Goal: Information Seeking & Learning: Stay updated

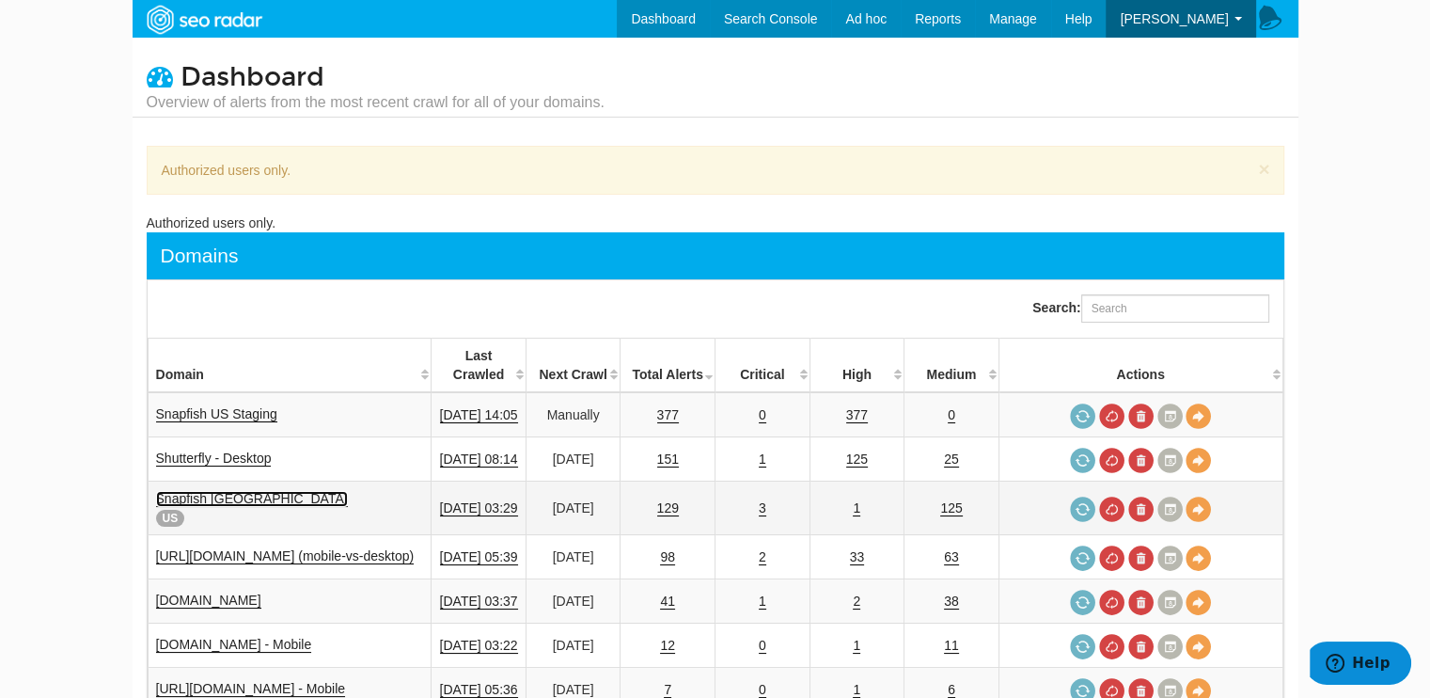
click at [218, 491] on link "Snapfish [GEOGRAPHIC_DATA]" at bounding box center [252, 499] width 192 height 16
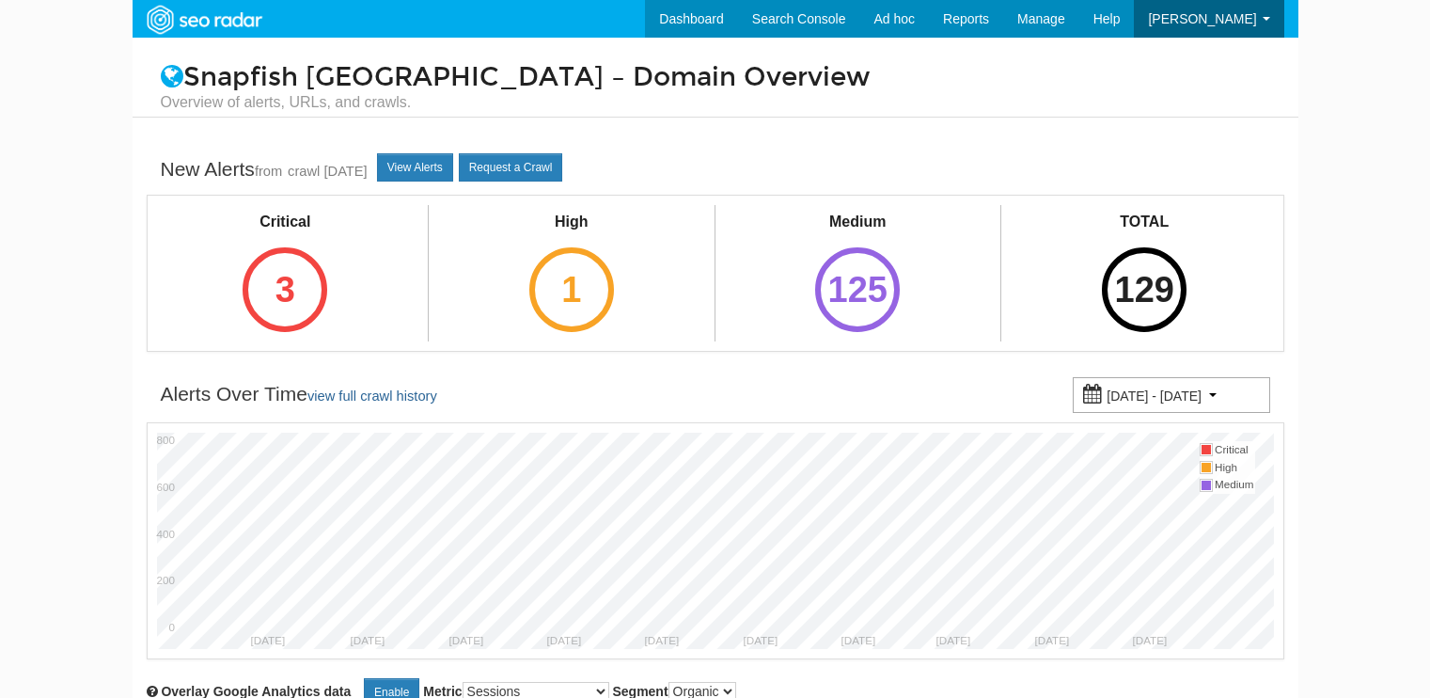
select select "500"
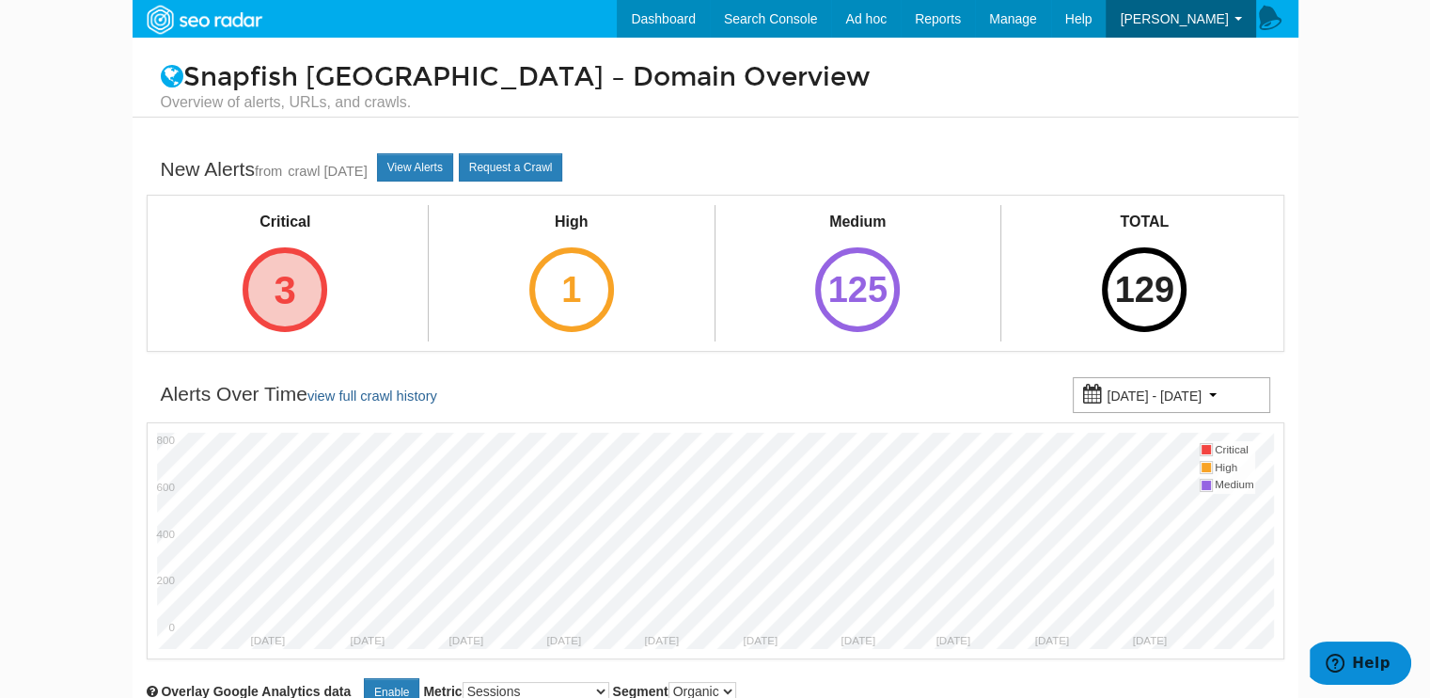
click at [302, 290] on div "3" at bounding box center [285, 289] width 85 height 85
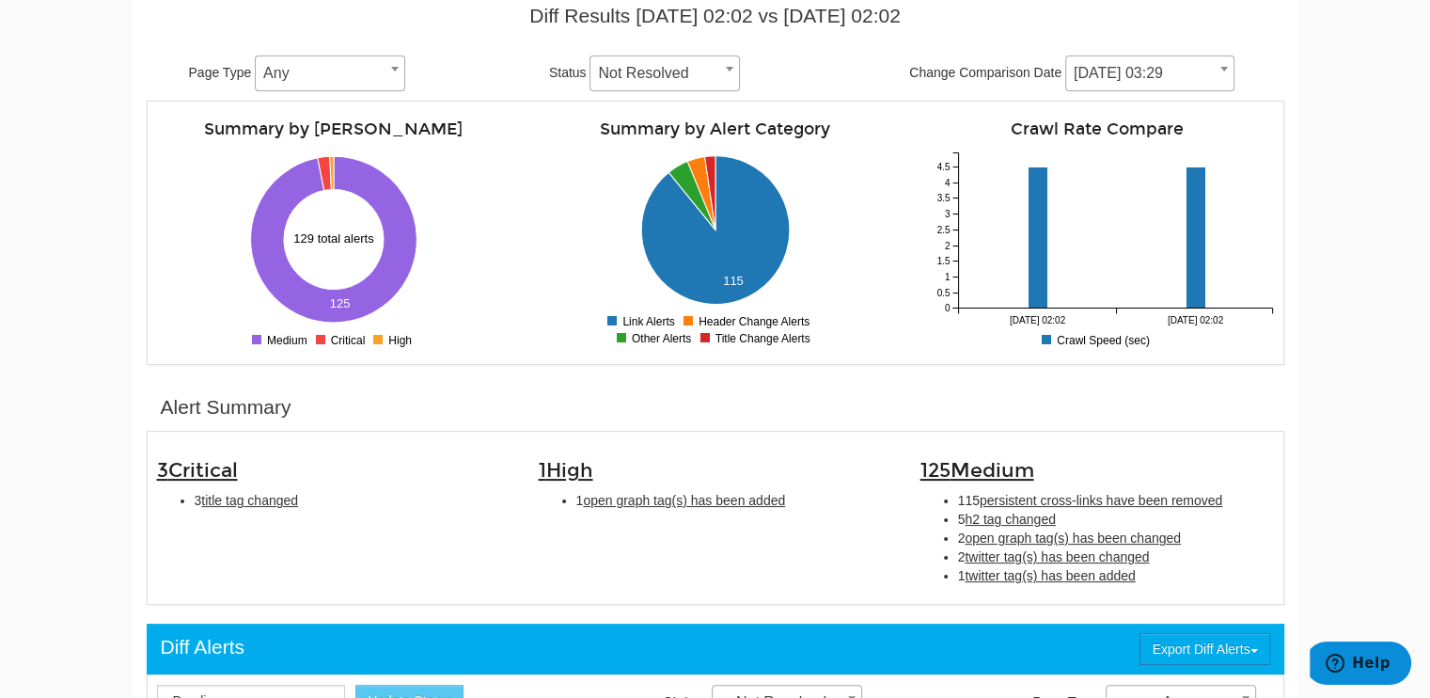
scroll to position [376, 0]
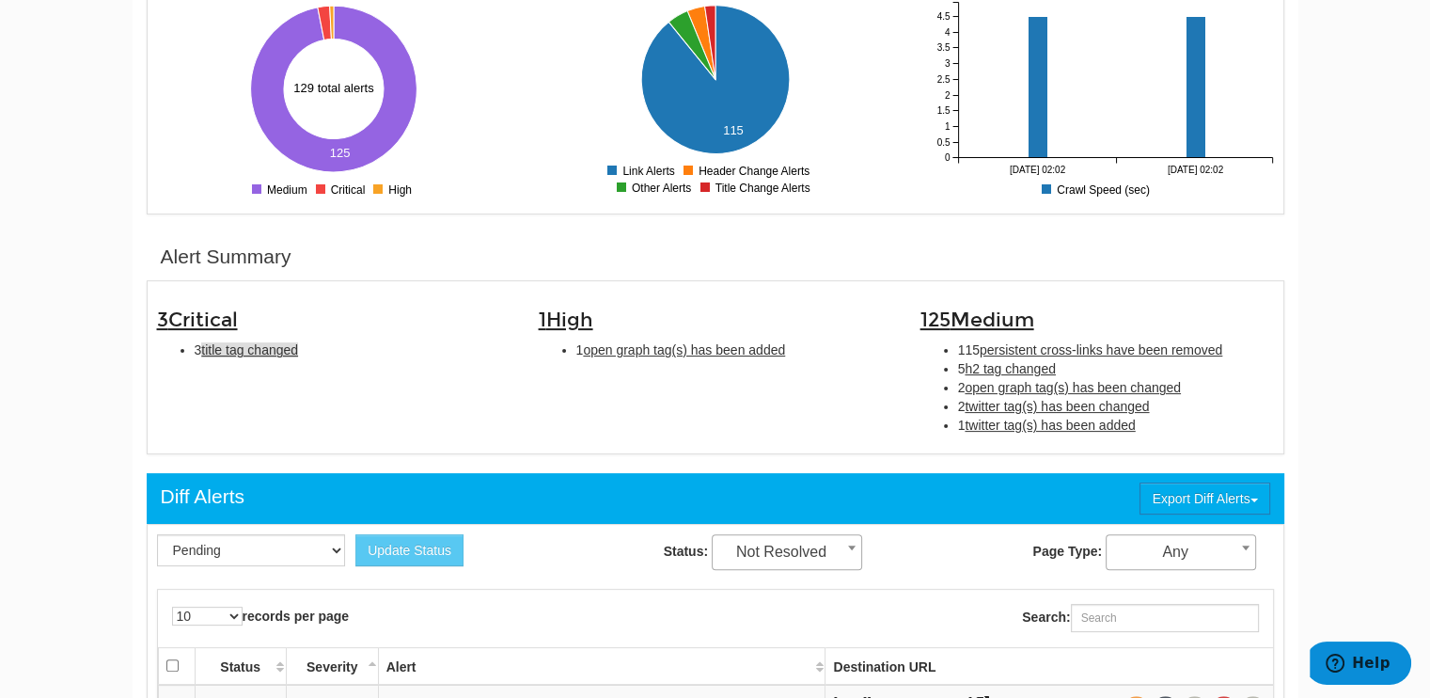
click at [270, 356] on span "title tag changed" at bounding box center [249, 349] width 97 height 15
type input "title tag changed"
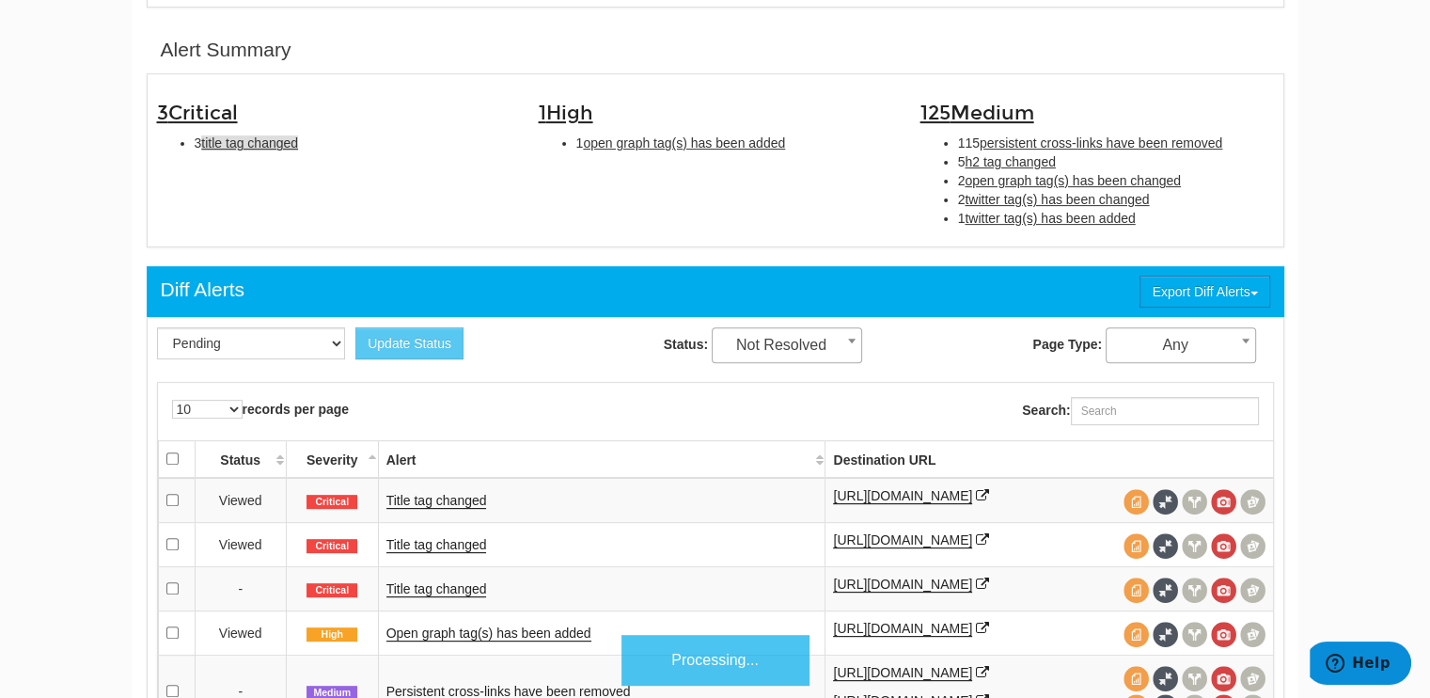
scroll to position [609, 0]
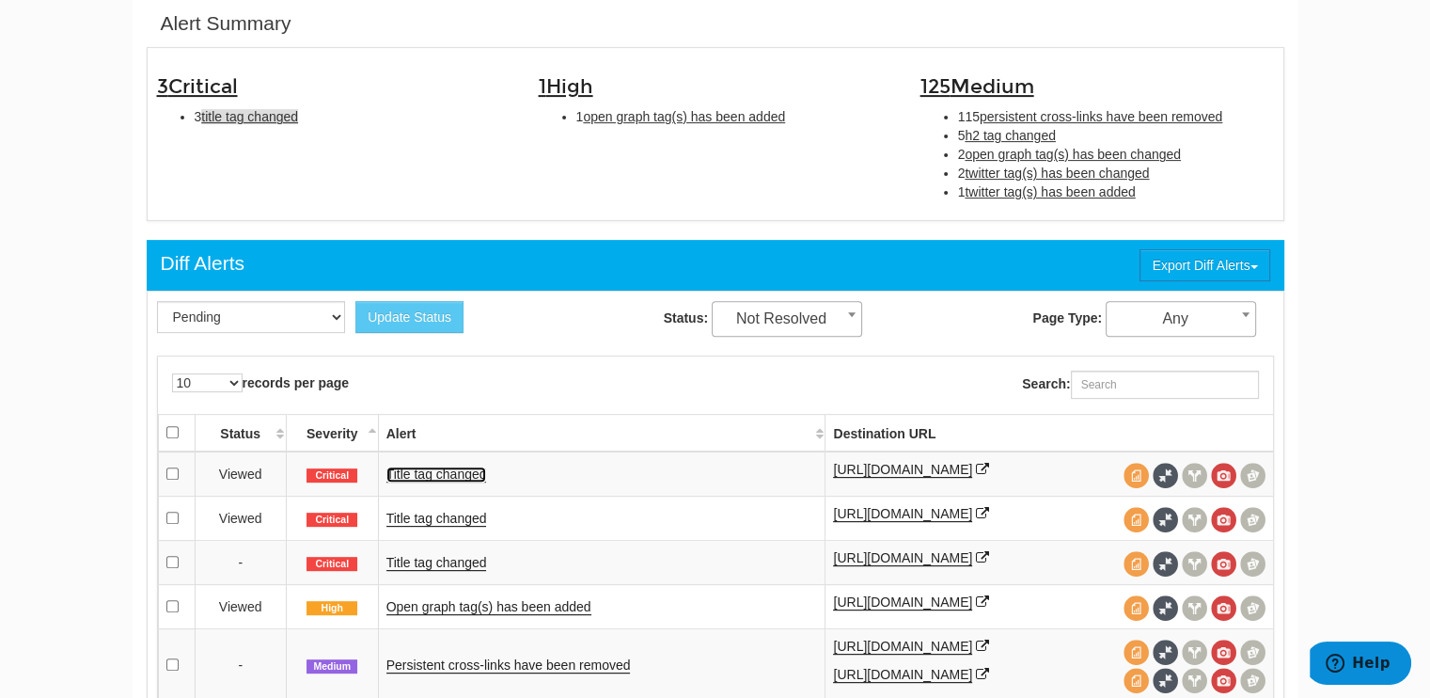
click at [441, 477] on link "Title tag changed" at bounding box center [436, 474] width 101 height 16
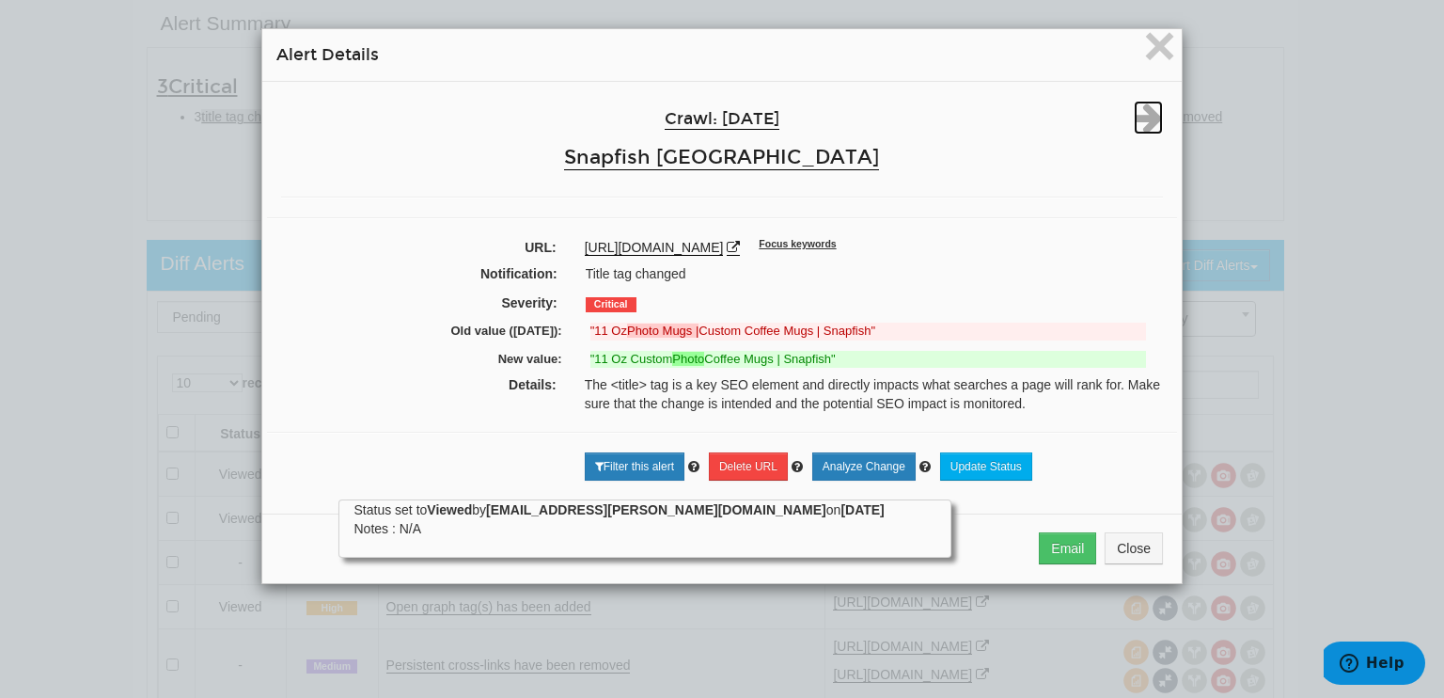
click at [1140, 119] on icon at bounding box center [1148, 118] width 29 height 34
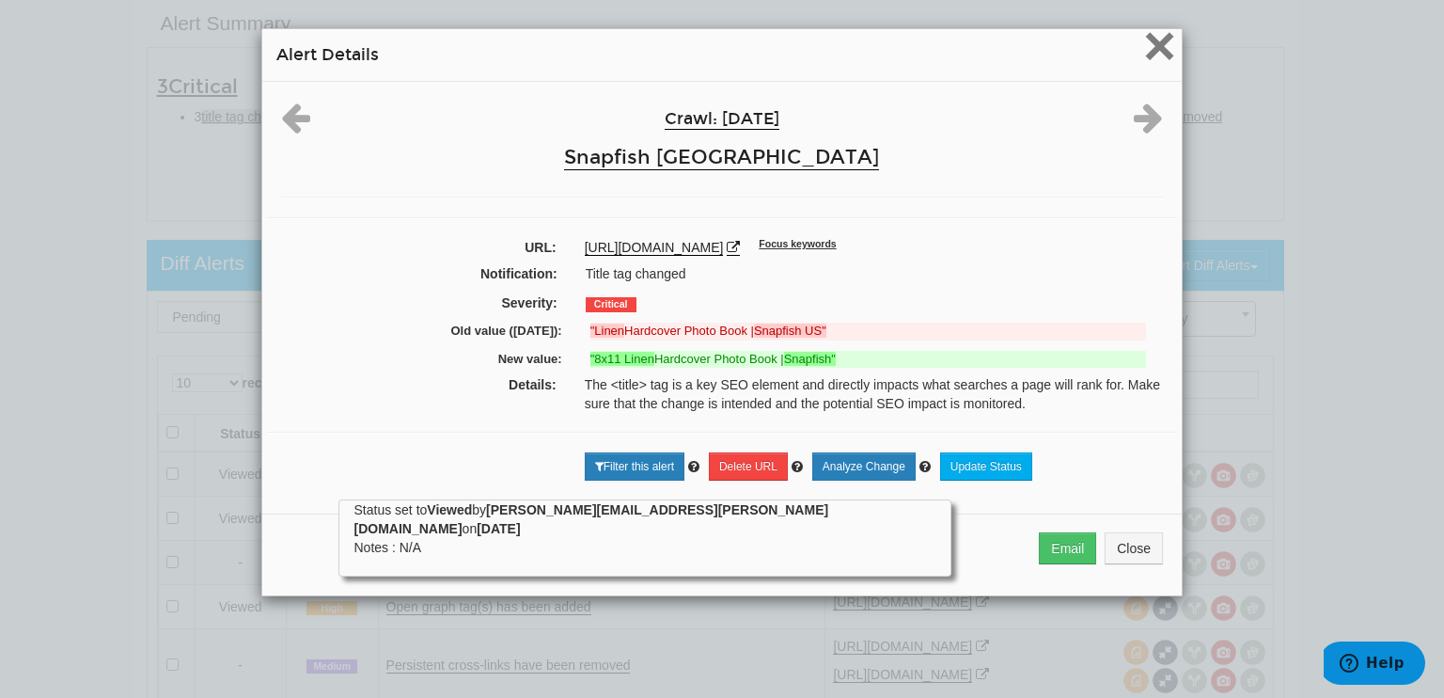
click at [1156, 39] on span "×" at bounding box center [1159, 45] width 33 height 63
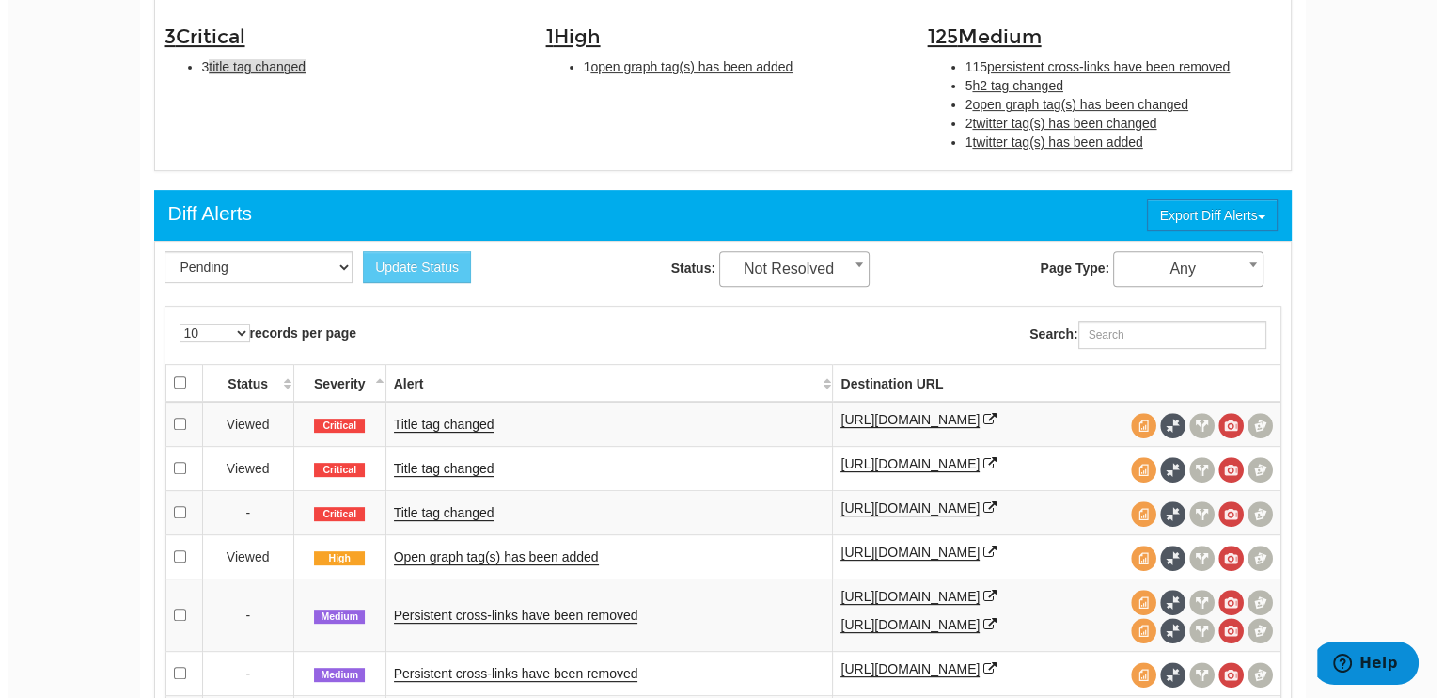
scroll to position [703, 0]
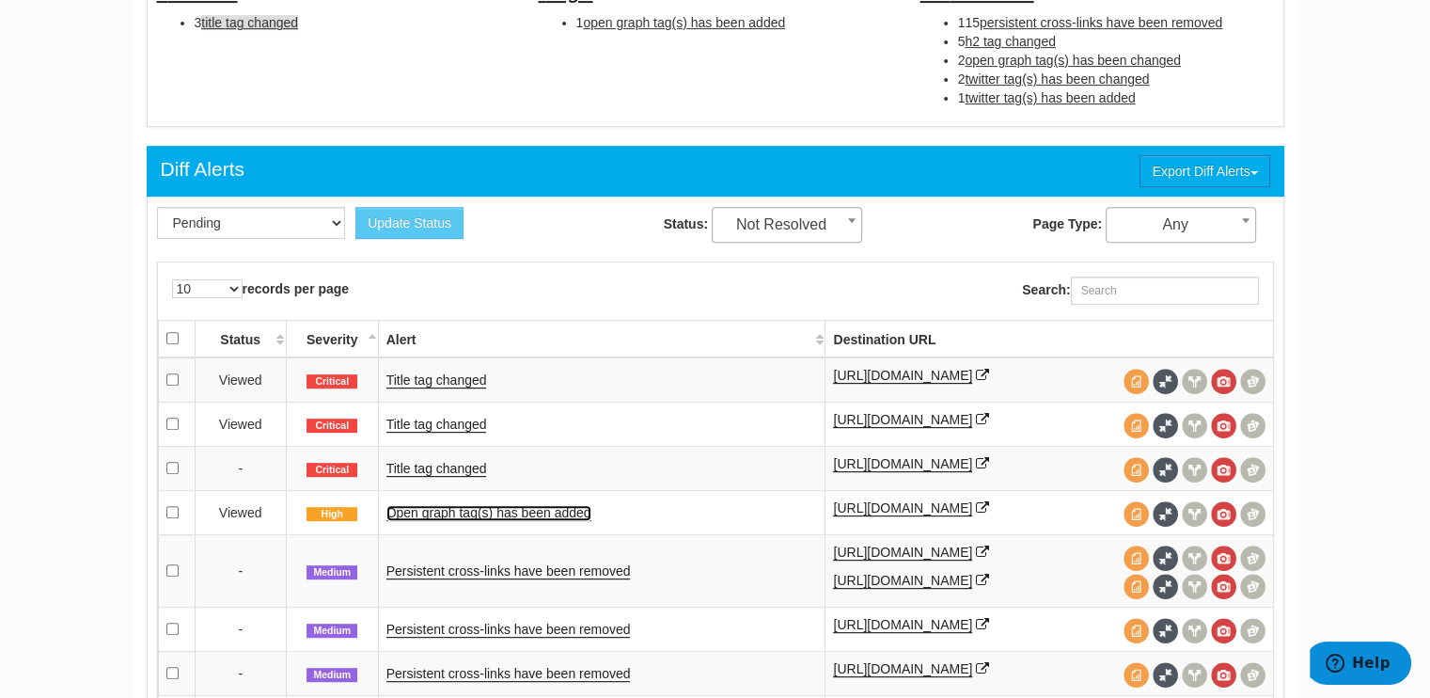
click at [553, 521] on link "Open graph tag(s) has been added" at bounding box center [488, 513] width 205 height 16
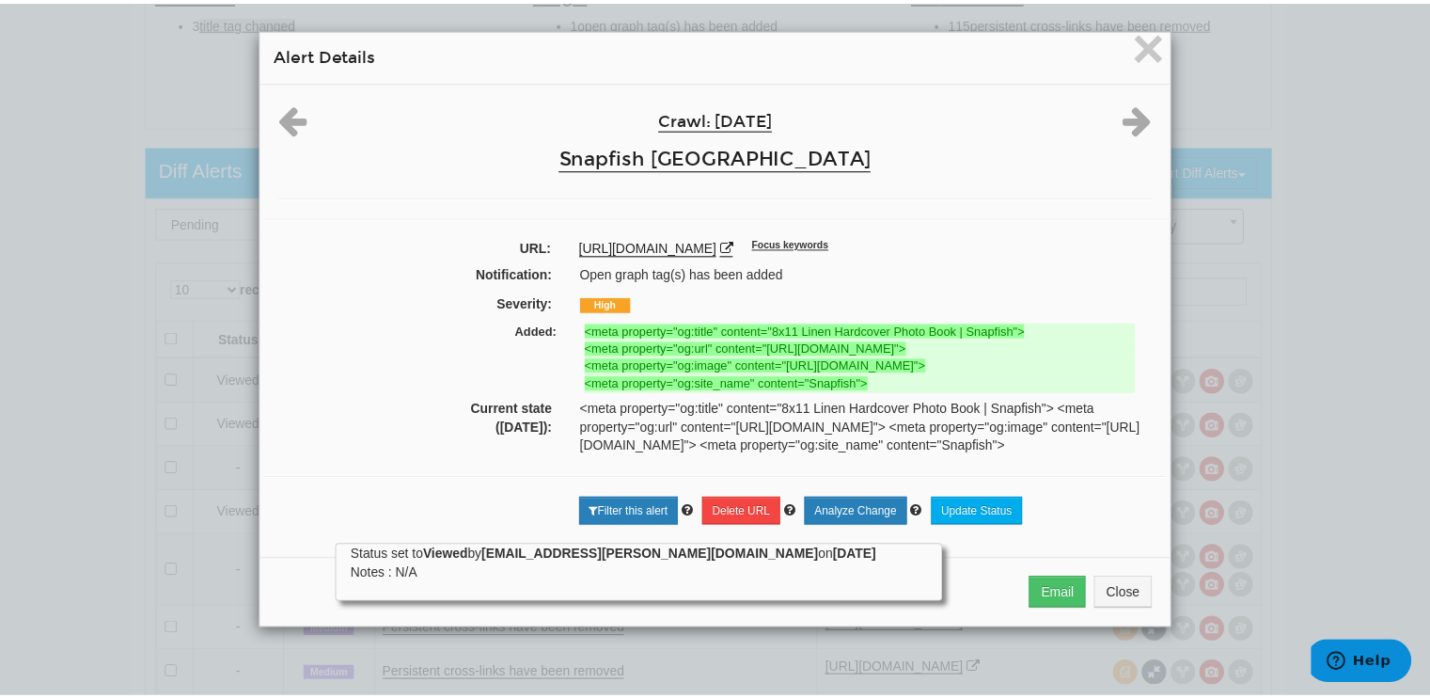
scroll to position [0, 0]
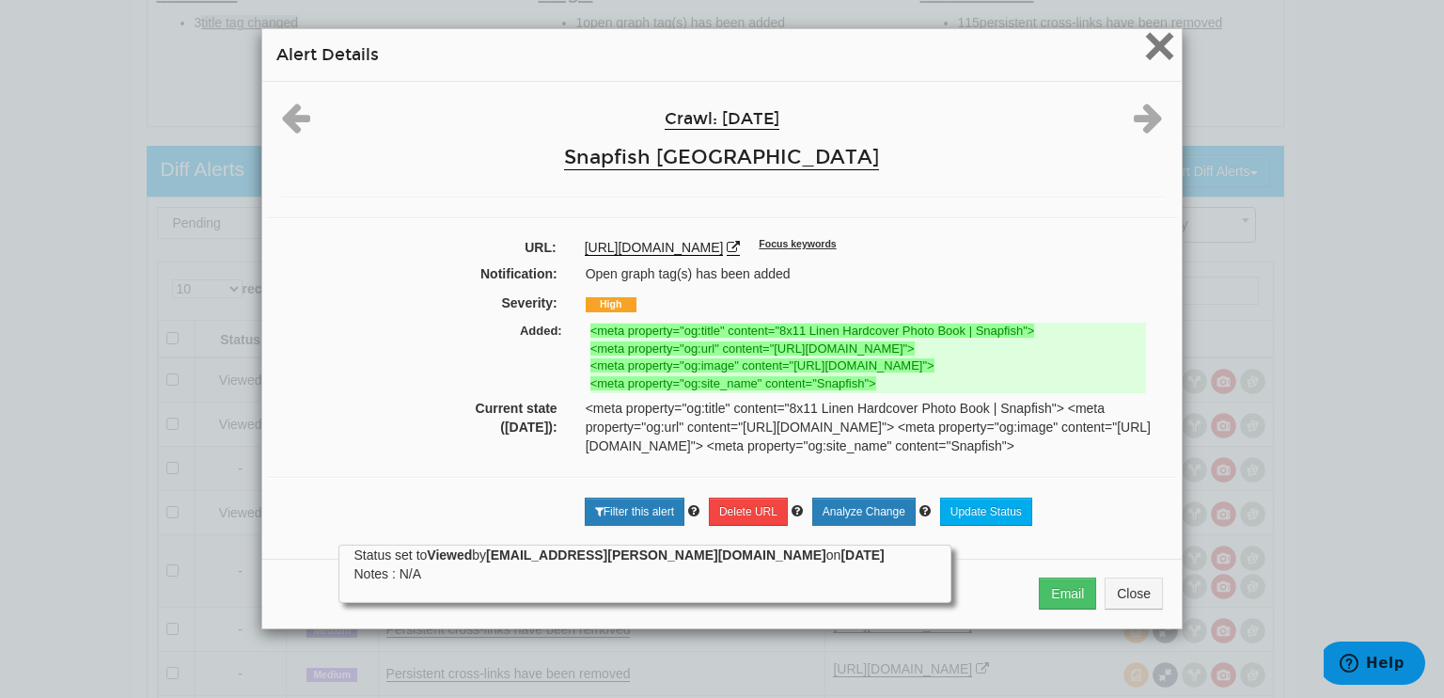
click at [1154, 51] on span "×" at bounding box center [1159, 45] width 33 height 63
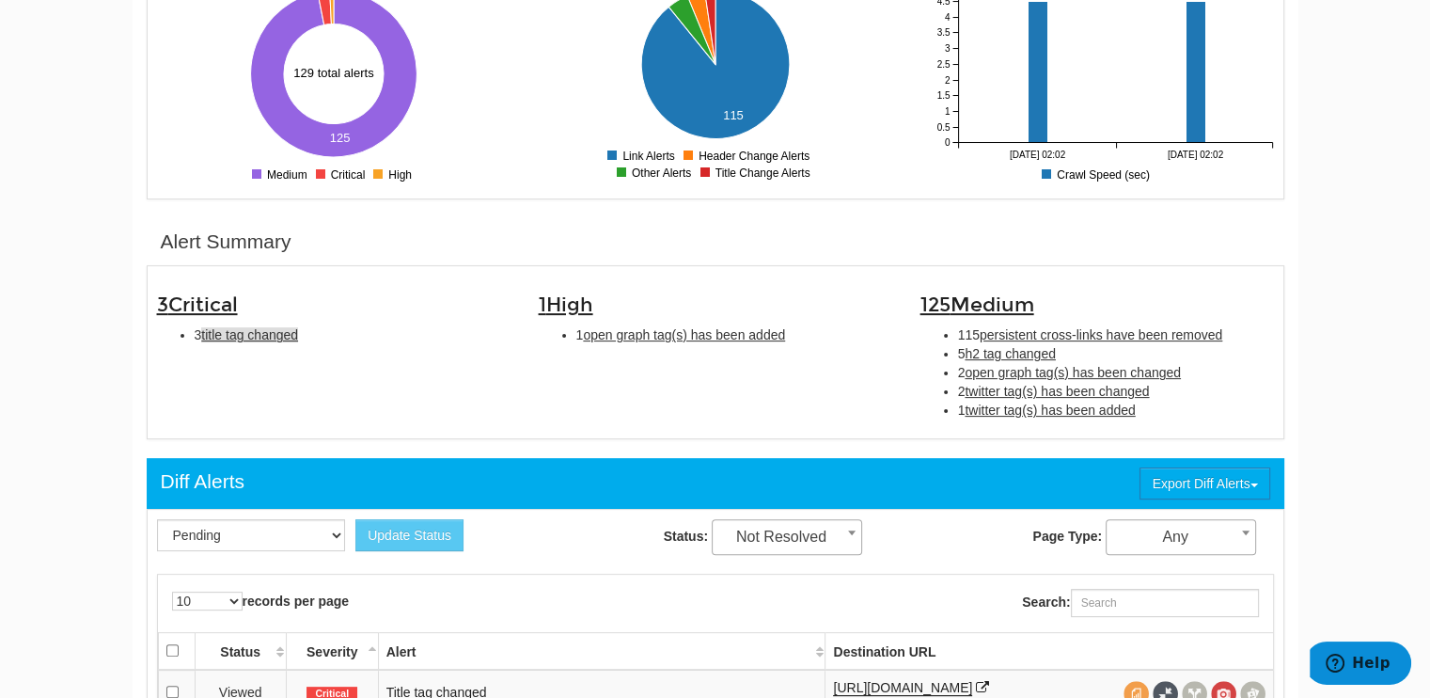
scroll to position [421, 0]
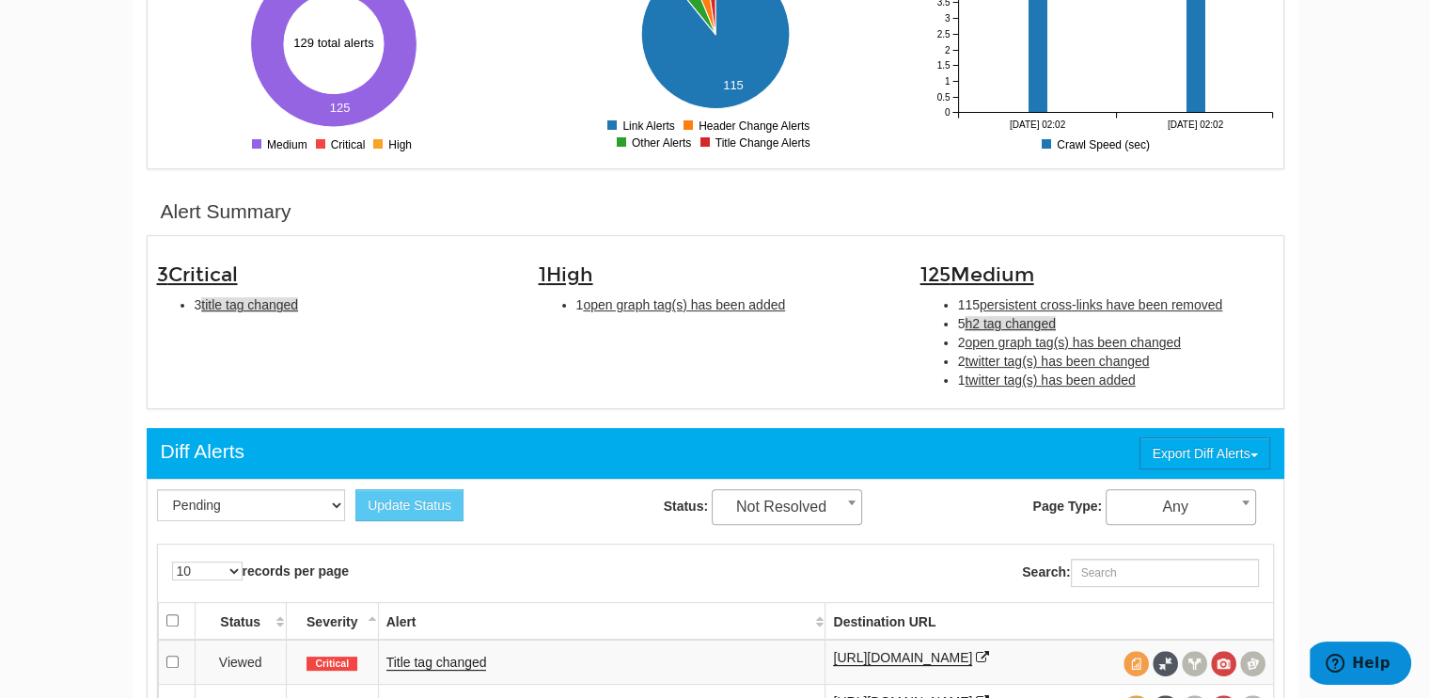
click at [1019, 321] on span "h2 tag changed" at bounding box center [1009, 323] width 91 height 15
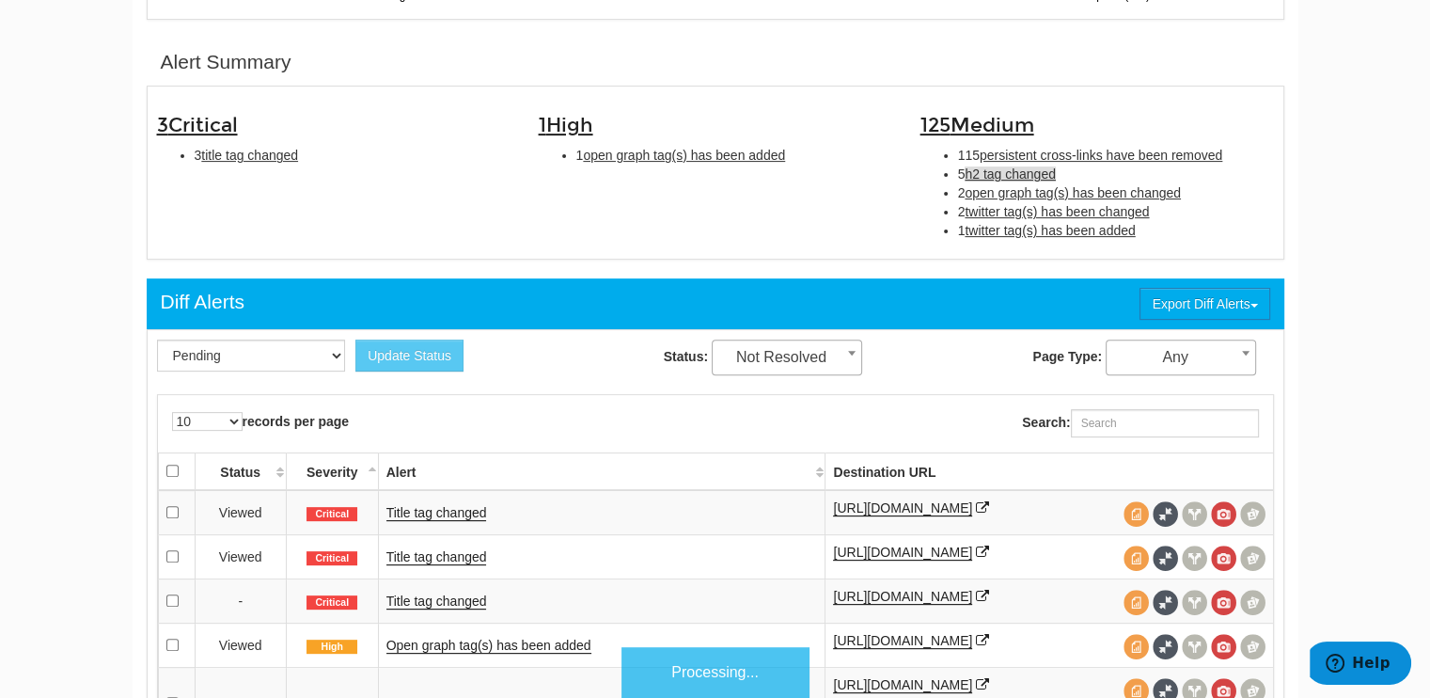
scroll to position [609, 0]
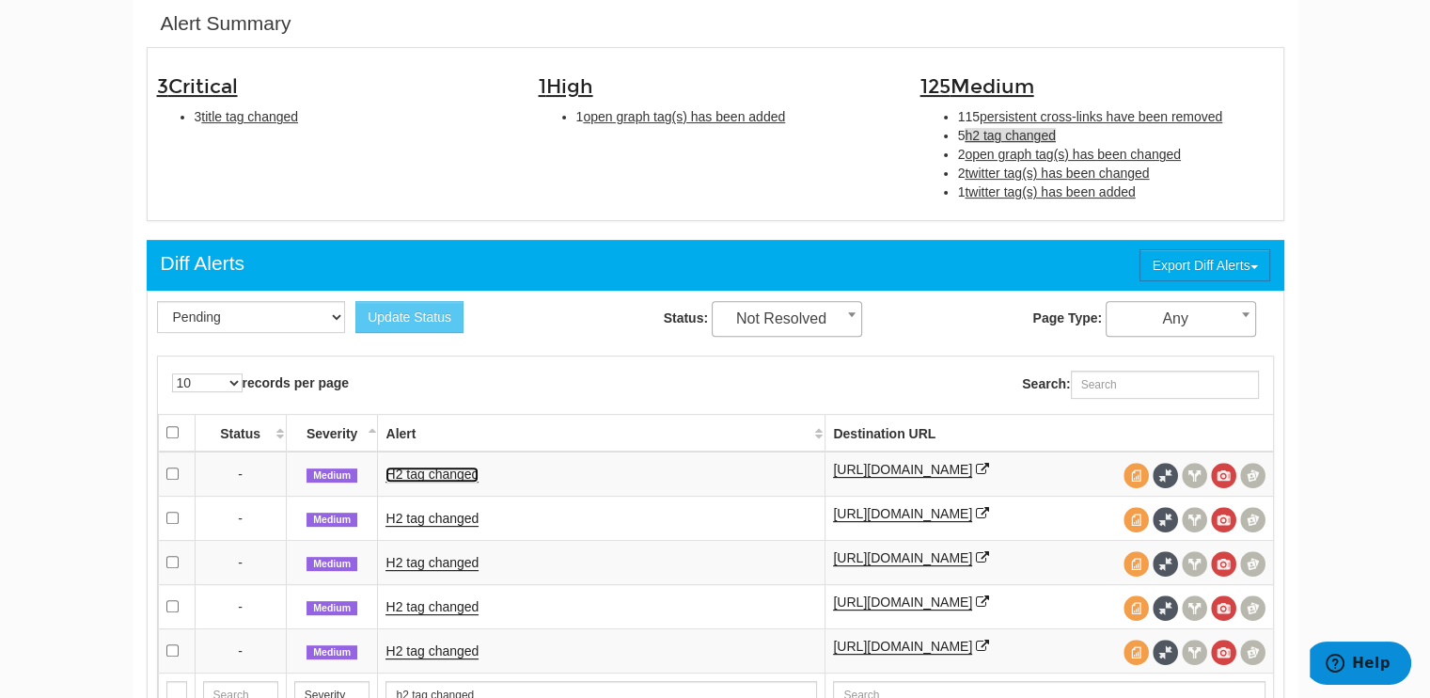
click at [447, 475] on link "H2 tag changed" at bounding box center [431, 474] width 93 height 16
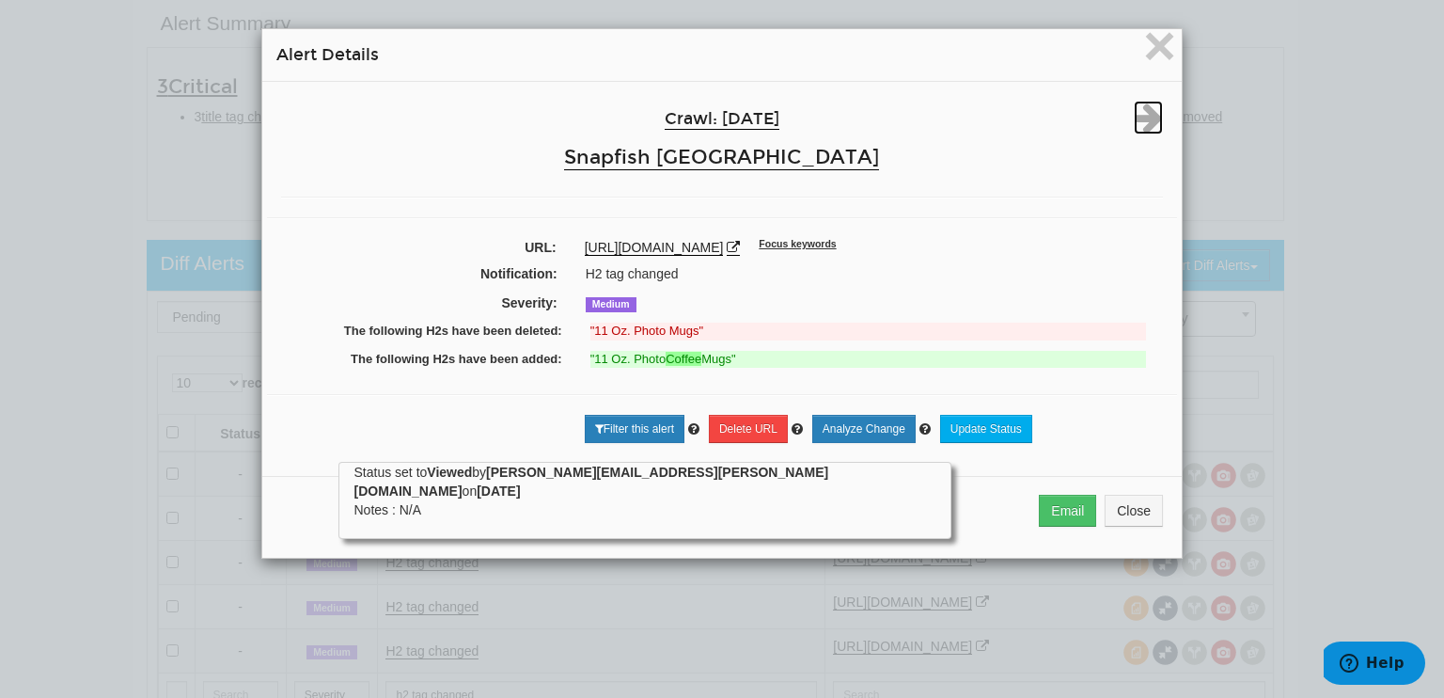
click at [1149, 122] on icon at bounding box center [1148, 118] width 29 height 34
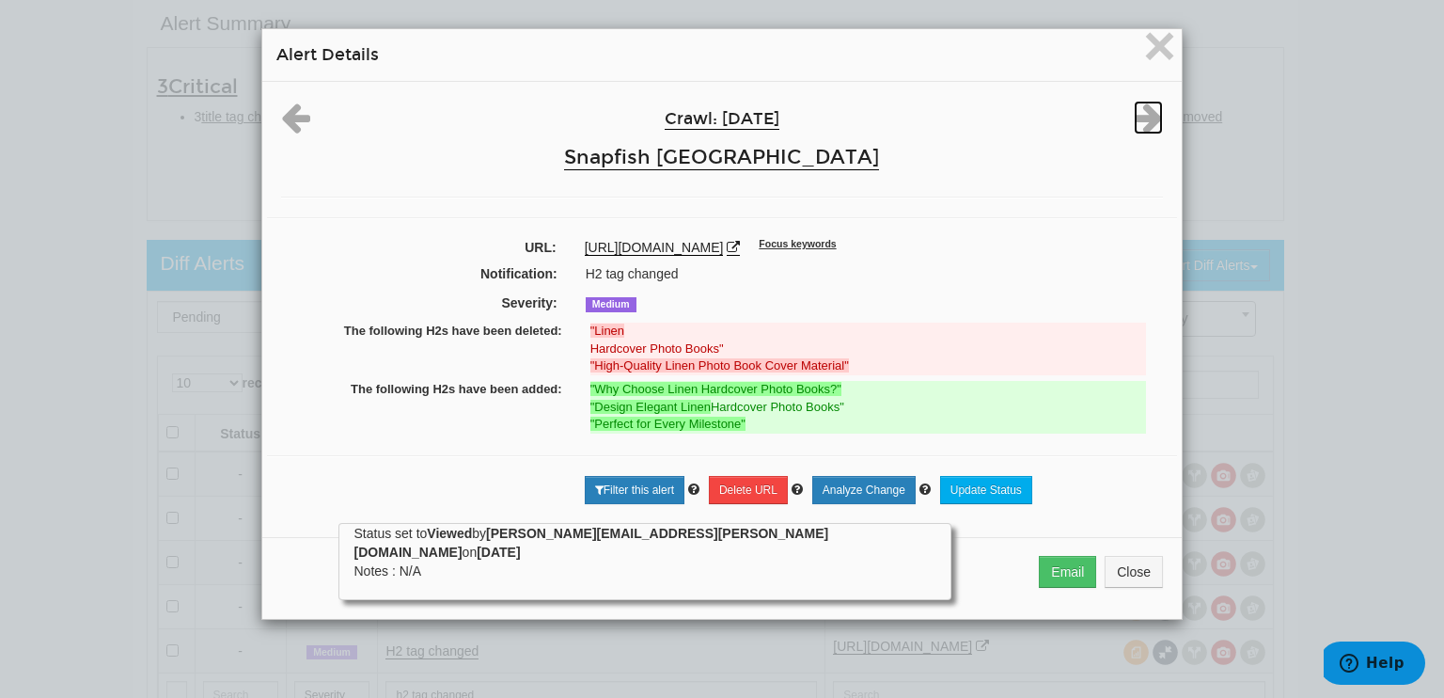
click at [1149, 122] on icon at bounding box center [1148, 118] width 29 height 34
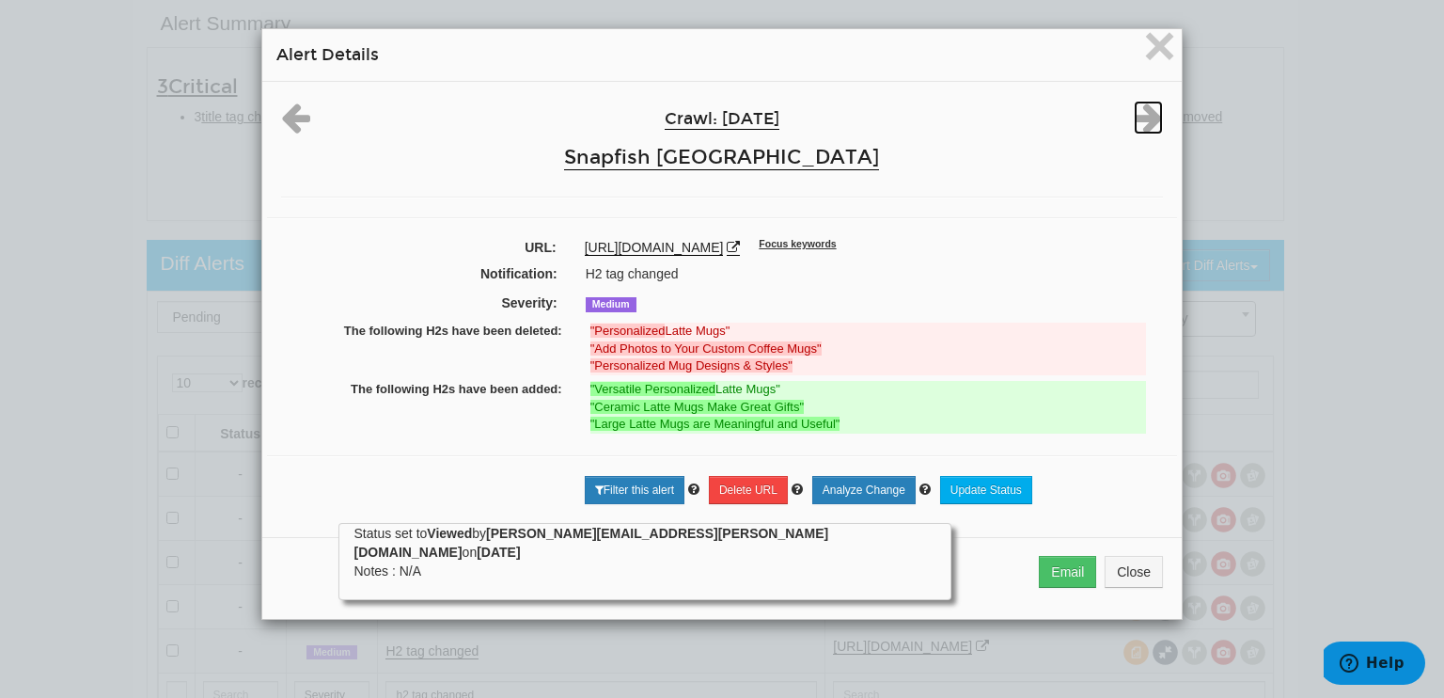
click at [1149, 122] on icon at bounding box center [1148, 118] width 29 height 34
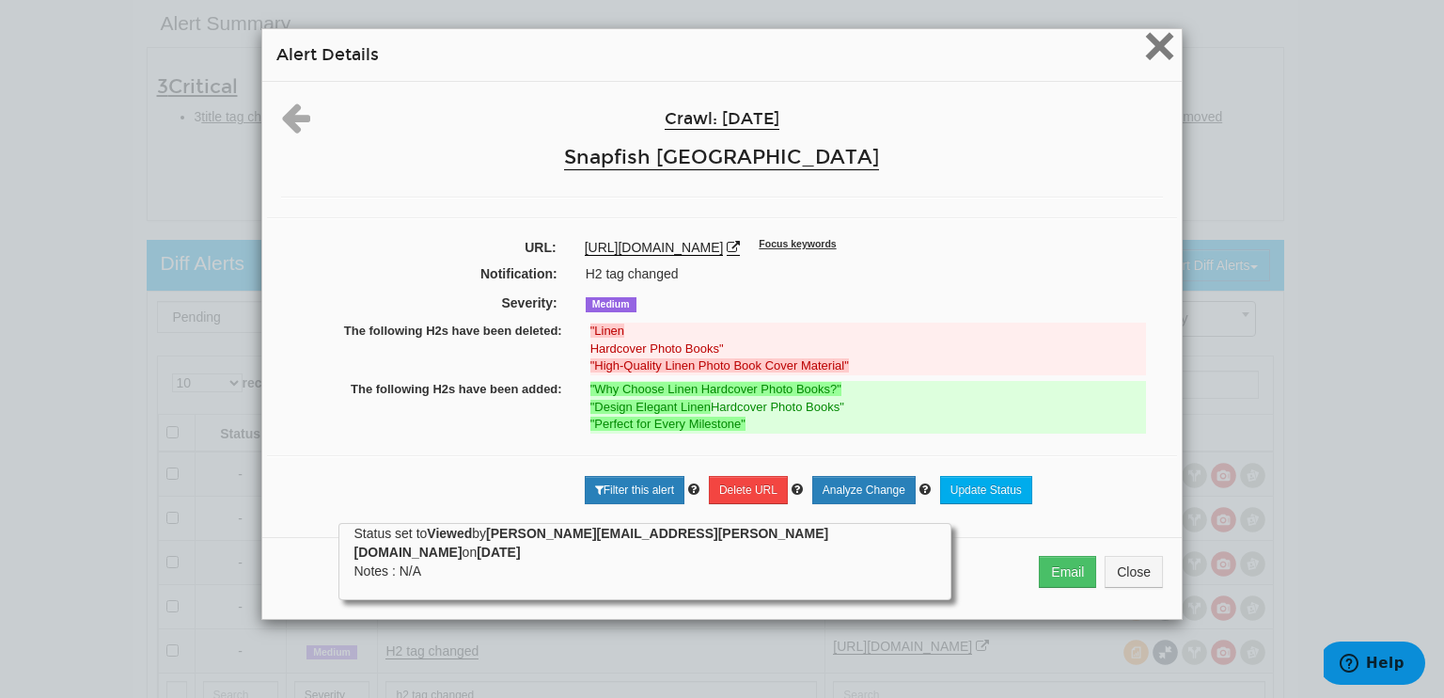
click at [1152, 51] on span "×" at bounding box center [1159, 45] width 33 height 63
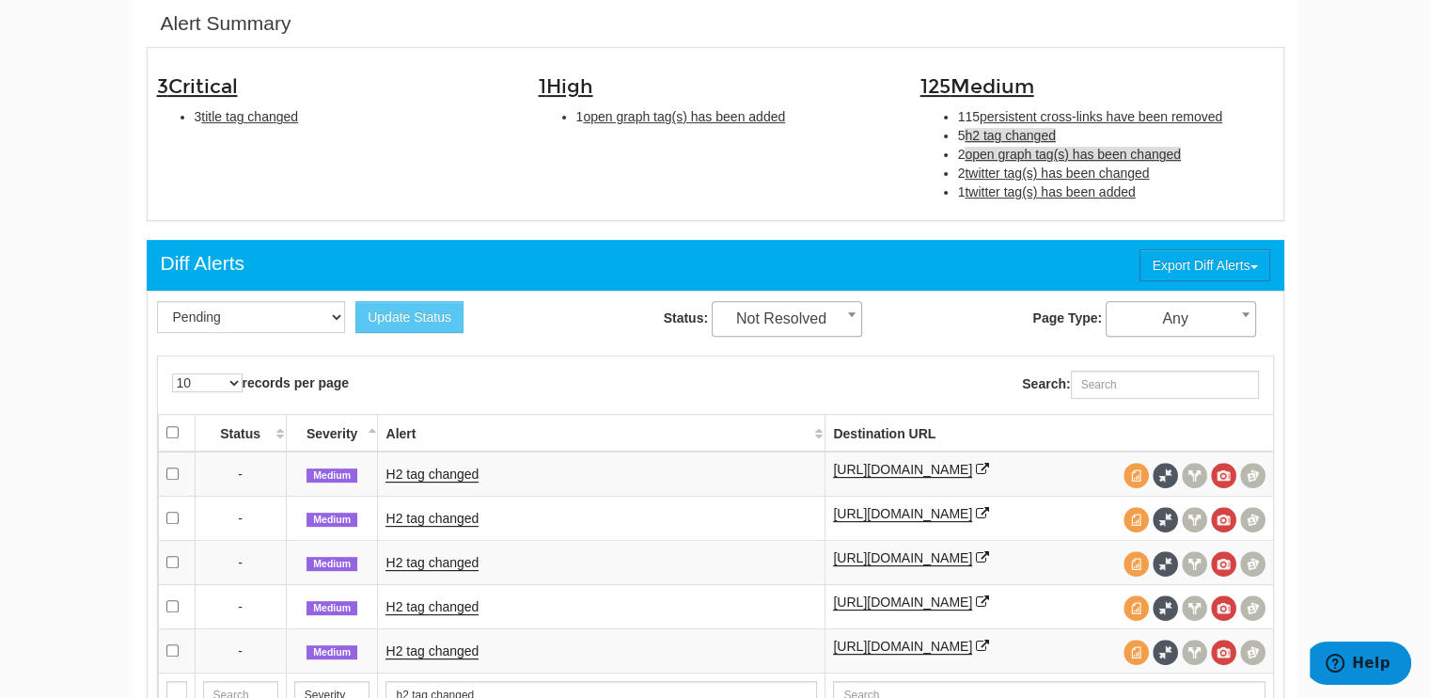
click at [1085, 149] on span "open graph tag(s) has been changed" at bounding box center [1072, 154] width 216 height 15
type input "open graph tag(s) has been changed"
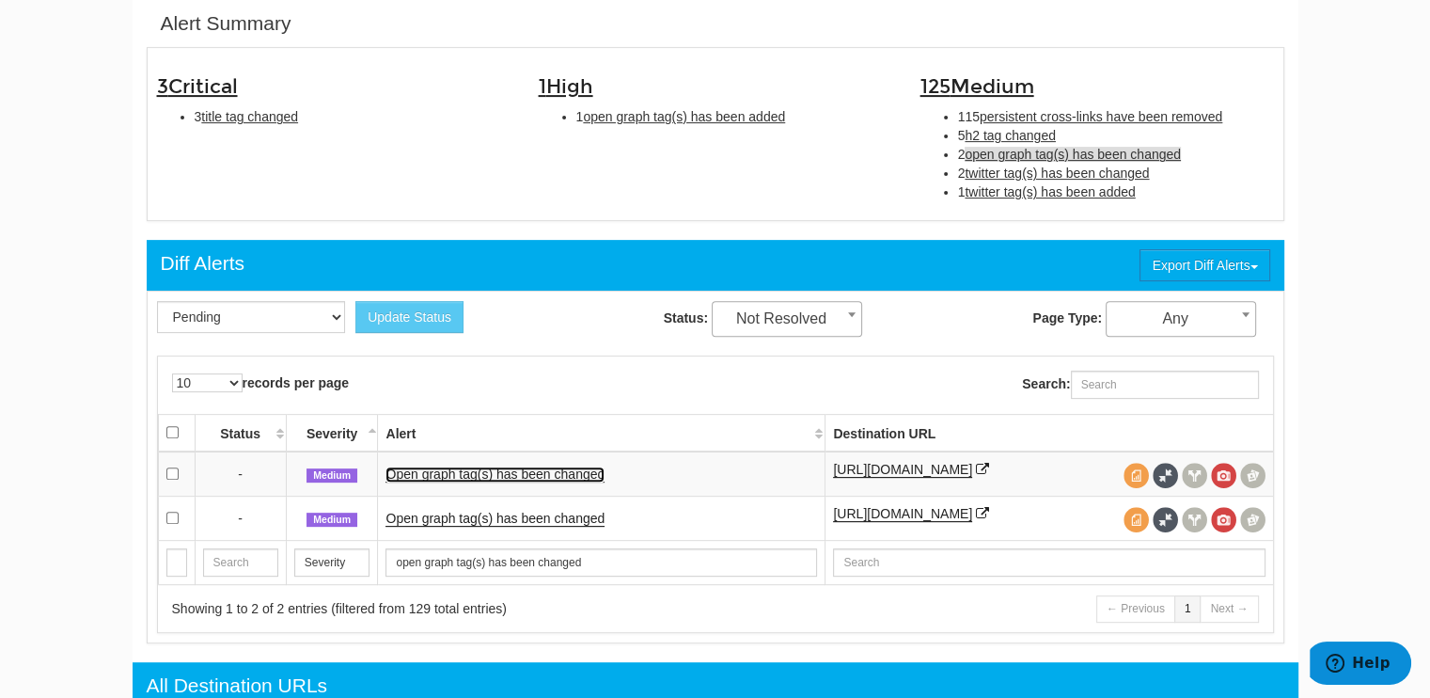
click at [529, 476] on link "Open graph tag(s) has been changed" at bounding box center [494, 474] width 219 height 16
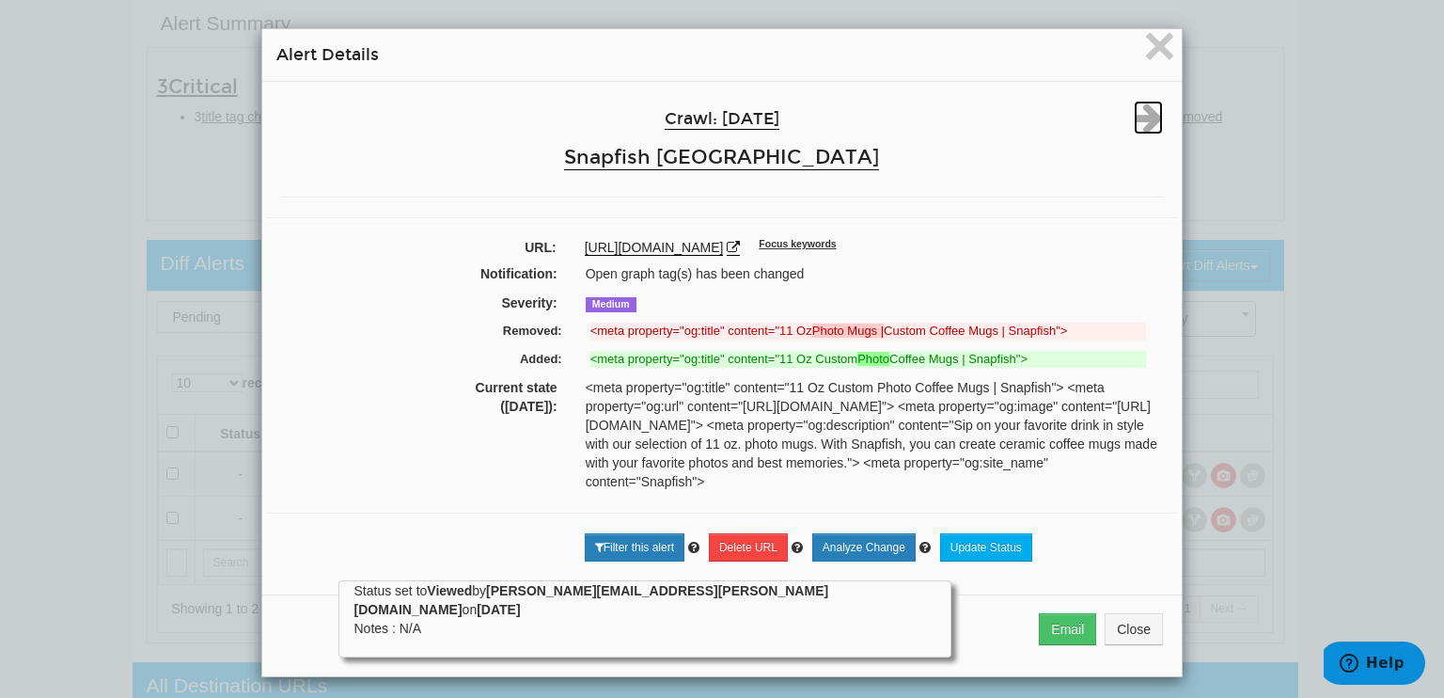
click at [1146, 119] on icon at bounding box center [1148, 118] width 29 height 34
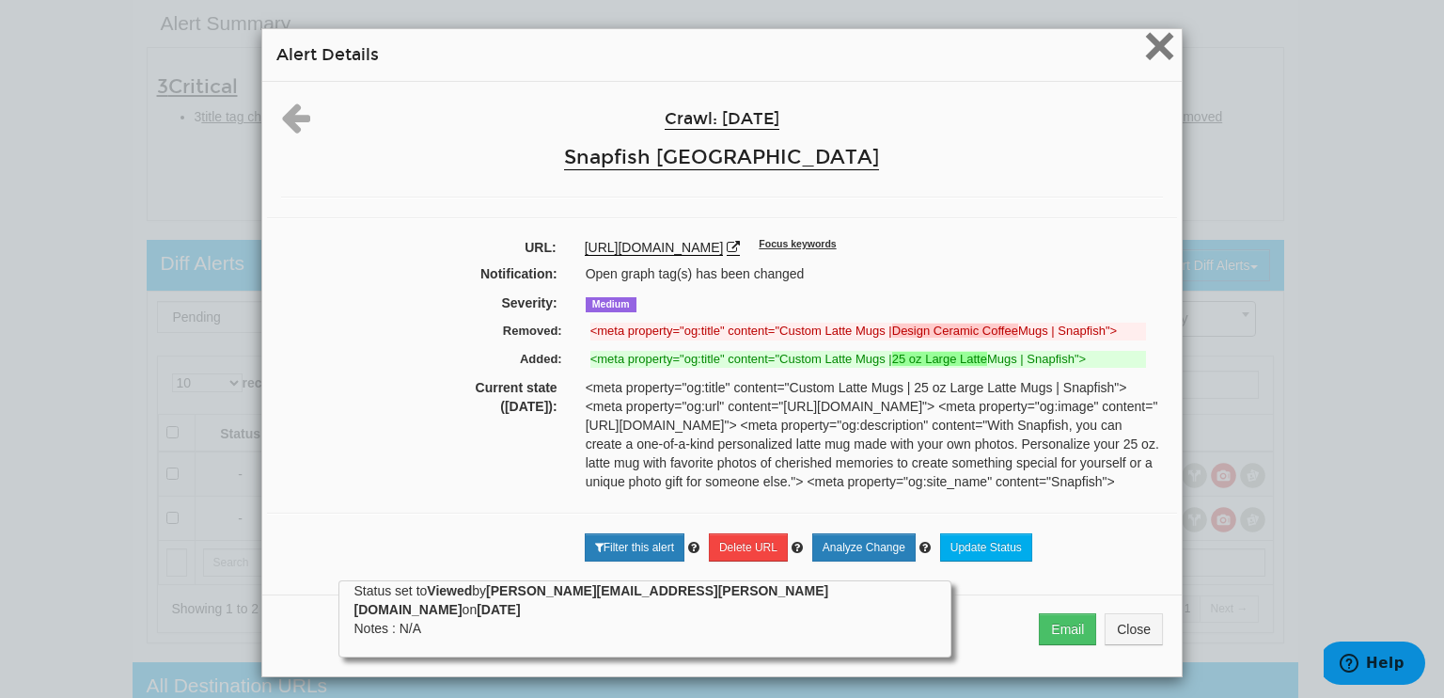
click at [1160, 54] on span "×" at bounding box center [1159, 45] width 33 height 63
